Goal: Task Accomplishment & Management: Manage account settings

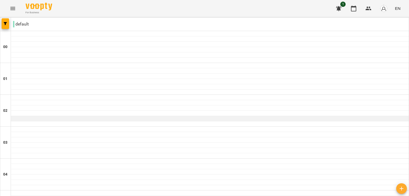
scroll to position [360, 0]
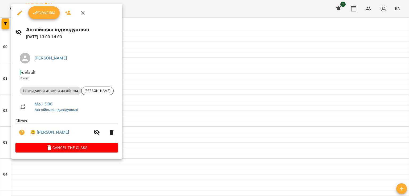
click at [38, 11] on icon "button" at bounding box center [35, 13] width 6 height 6
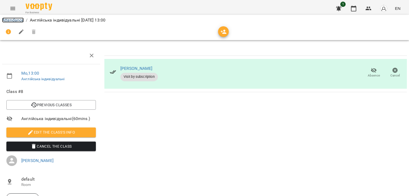
click at [18, 22] on link "Attendance" at bounding box center [13, 20] width 22 height 5
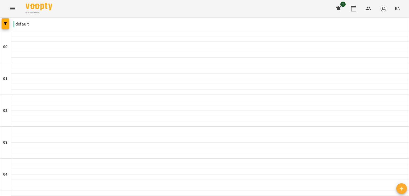
scroll to position [505, 0]
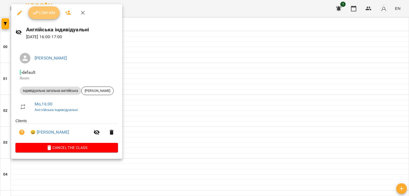
click at [48, 15] on span "Confirm" at bounding box center [43, 13] width 23 height 6
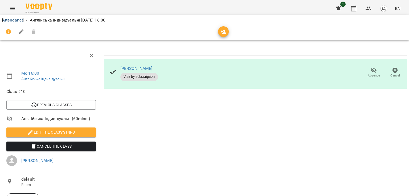
click at [13, 19] on link "Attendance" at bounding box center [13, 20] width 22 height 5
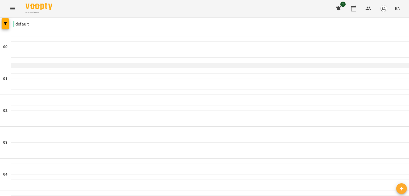
scroll to position [498, 0]
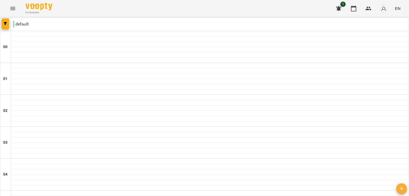
type input "**********"
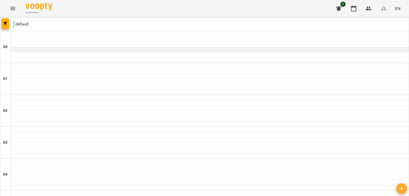
scroll to position [318, 0]
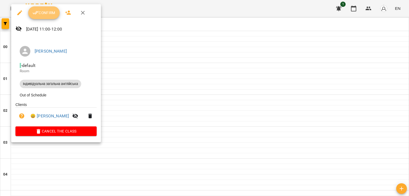
click at [42, 13] on span "Confirm" at bounding box center [43, 13] width 23 height 6
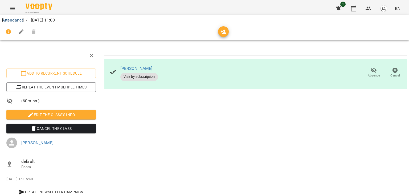
click at [15, 18] on link "Attendance" at bounding box center [13, 20] width 22 height 5
